Goal: Check status: Check status

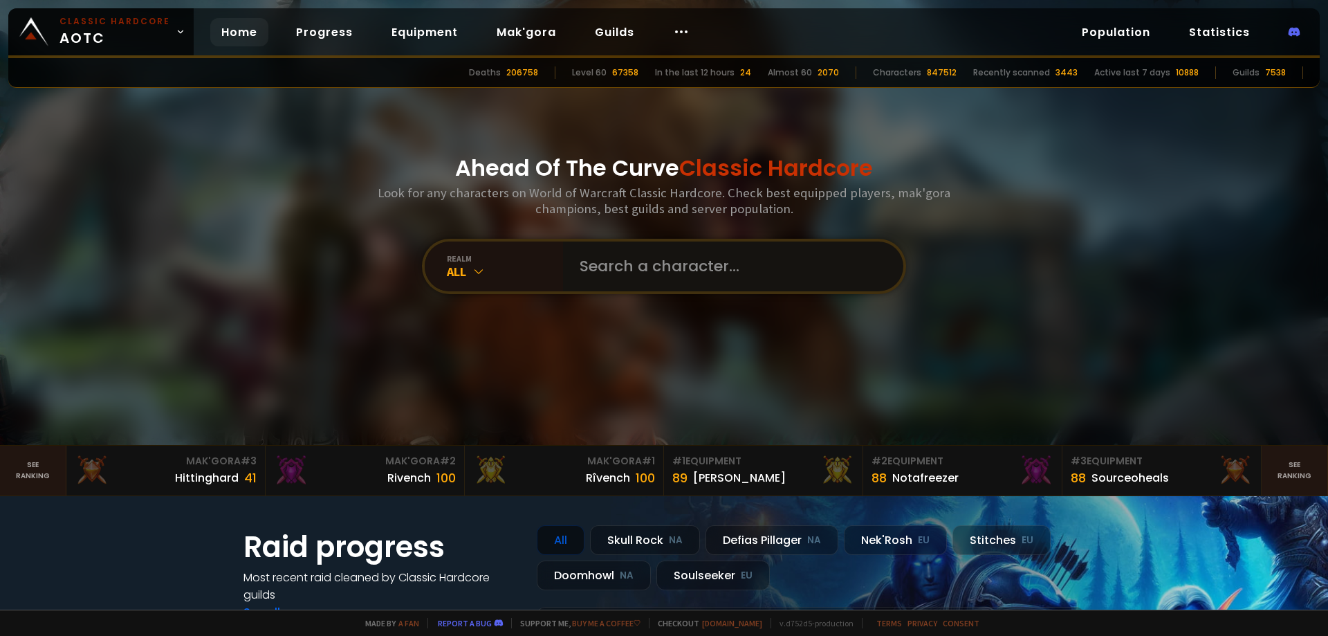
click at [665, 263] on input "text" at bounding box center [728, 266] width 315 height 50
paste input "Payosmom"
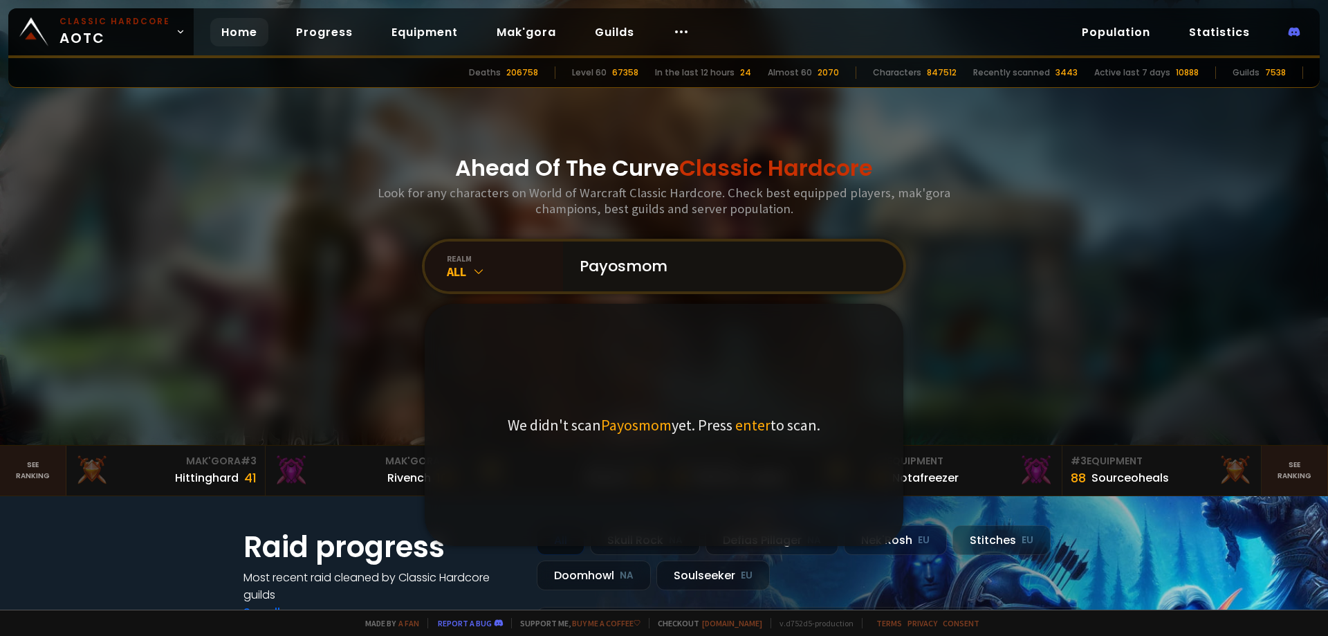
type input "Payosmom"
click at [685, 273] on input "Payosmom" at bounding box center [728, 266] width 315 height 50
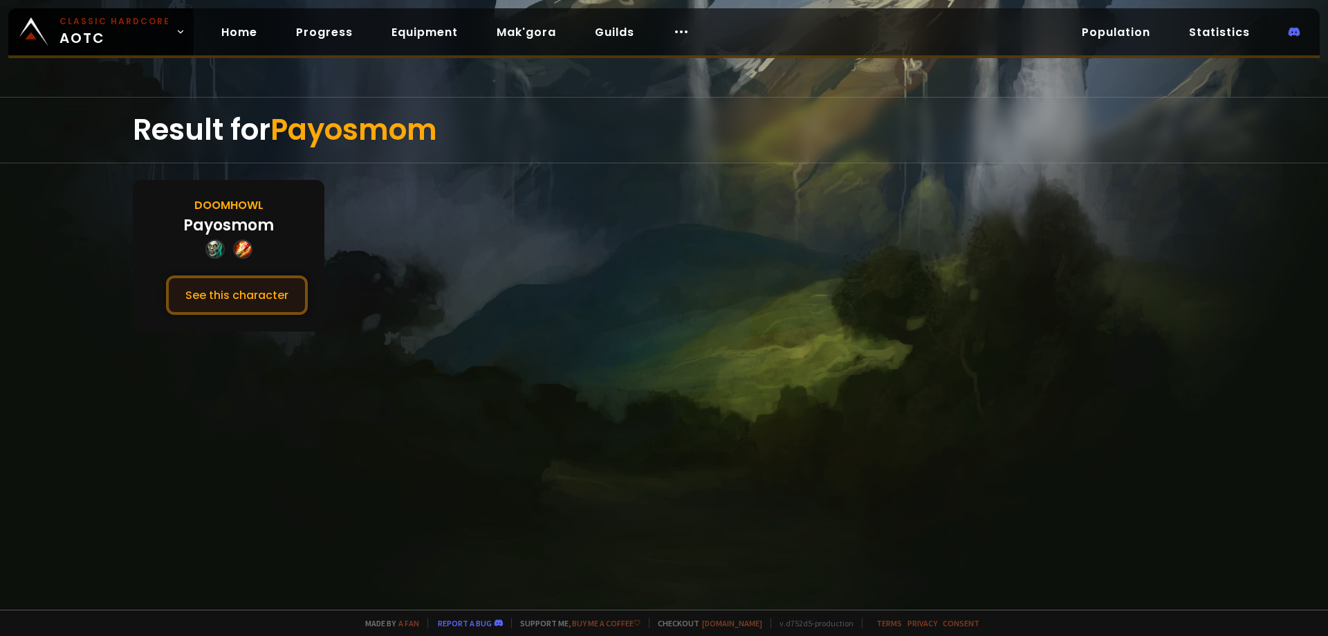
click at [228, 282] on button "See this character" at bounding box center [237, 294] width 142 height 39
